Goal: Task Accomplishment & Management: Manage account settings

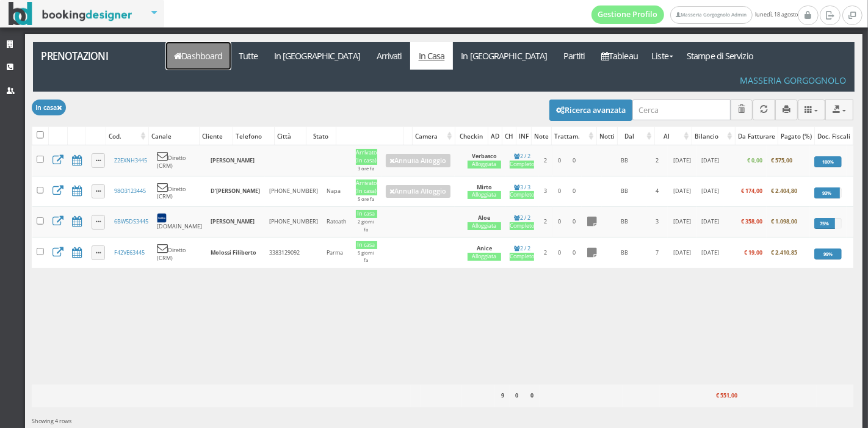
click at [184, 51] on link "Dashboard" at bounding box center [198, 55] width 65 height 27
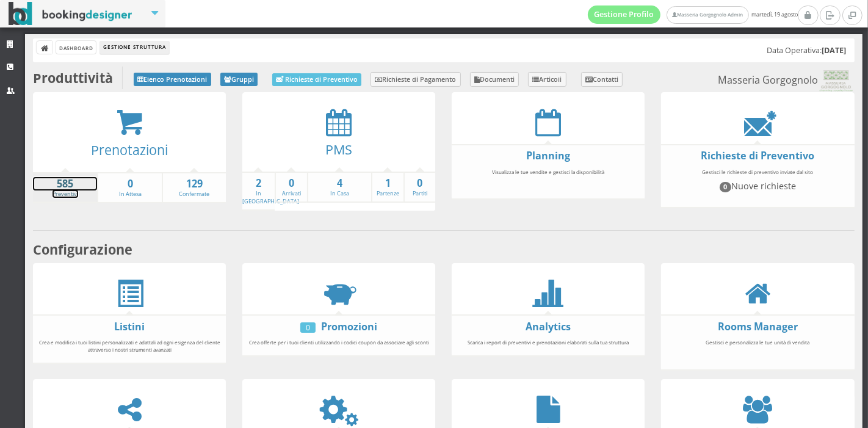
click at [64, 189] on link "585 Preventivi" at bounding box center [65, 187] width 64 height 21
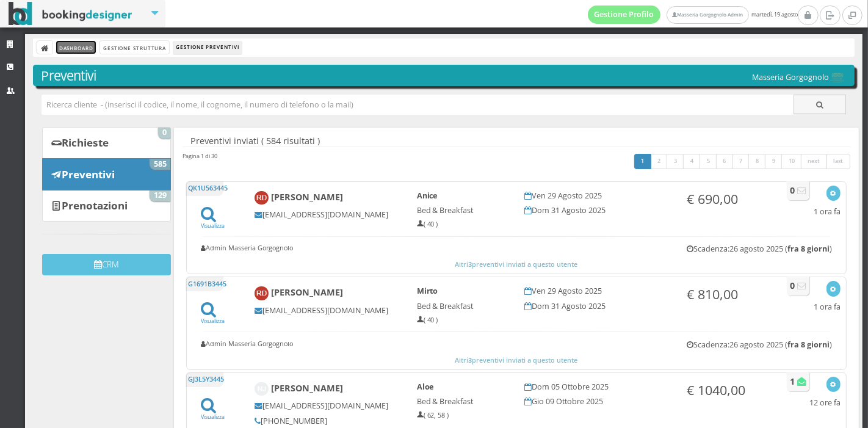
click at [71, 49] on link "Dashboard" at bounding box center [76, 47] width 40 height 13
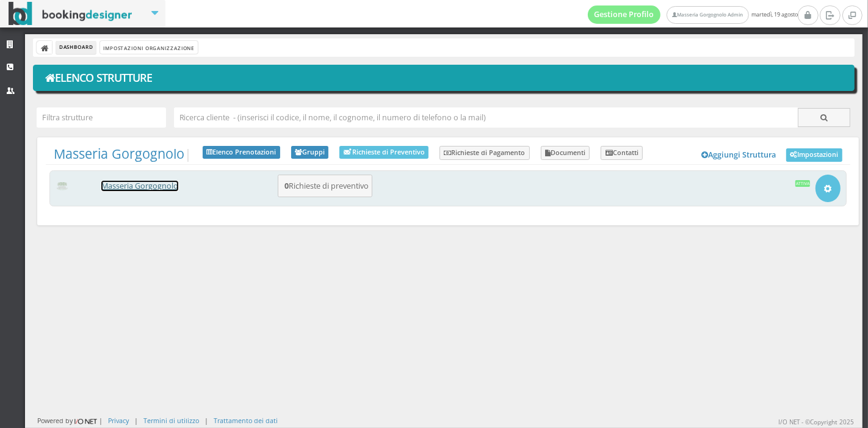
click at [145, 186] on link "Masseria Gorgognolo" at bounding box center [139, 186] width 77 height 10
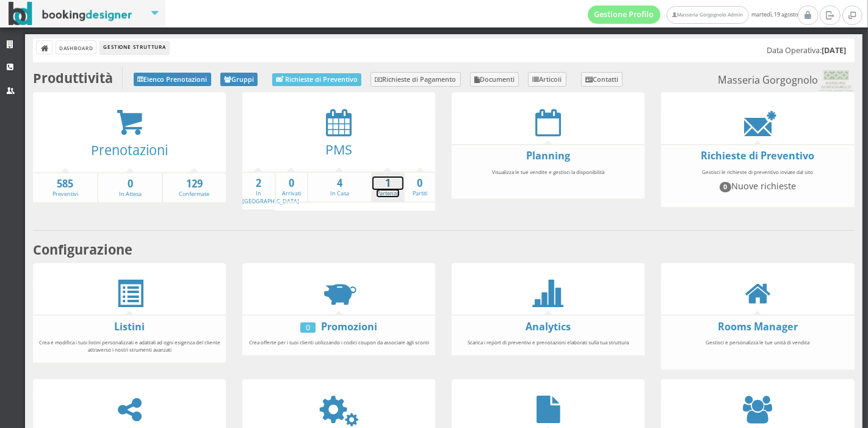
click at [384, 184] on strong "1" at bounding box center [388, 183] width 31 height 14
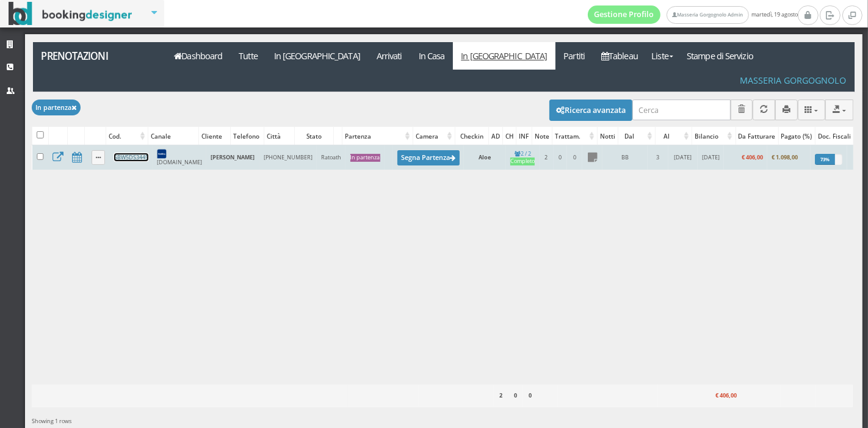
click at [141, 153] on link "6BW5DS3445" at bounding box center [131, 157] width 34 height 8
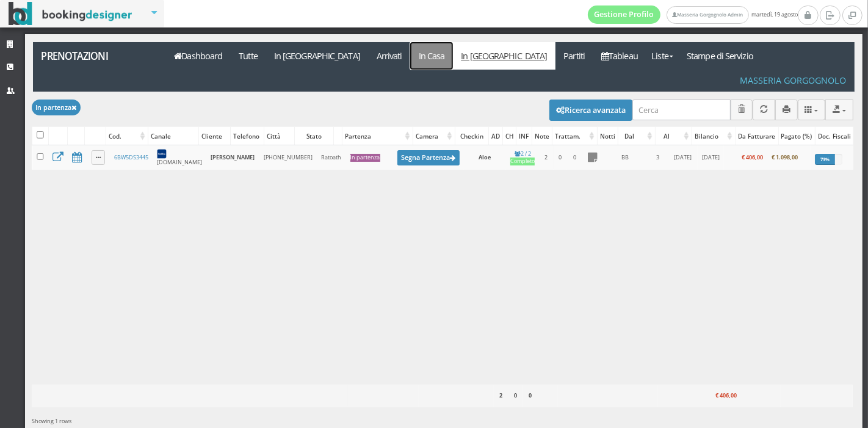
click at [410, 58] on link "In Casa" at bounding box center [431, 55] width 43 height 27
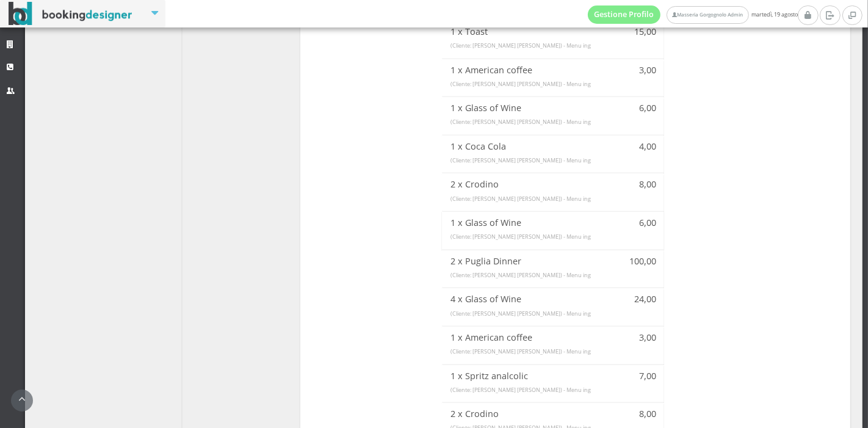
scroll to position [1444, 0]
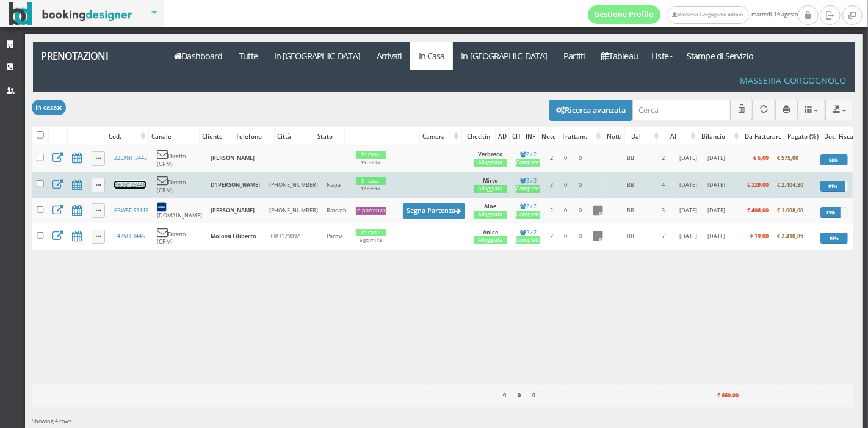
click at [131, 181] on link "98O3123445" at bounding box center [130, 185] width 32 height 8
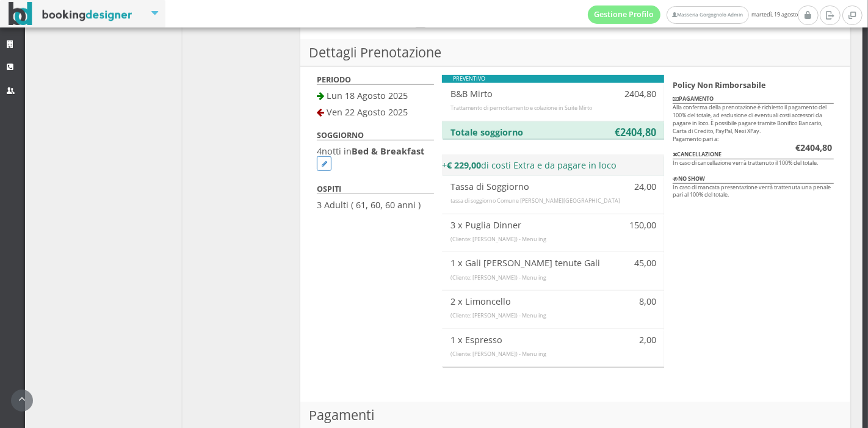
scroll to position [671, 0]
